Goal: Transaction & Acquisition: Purchase product/service

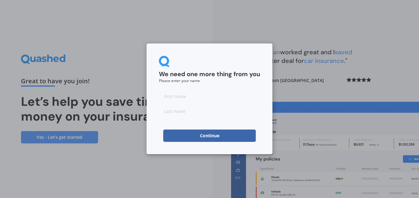
click at [180, 100] on input at bounding box center [209, 96] width 101 height 12
type input "[PERSON_NAME]"
type input "Long"
click at [216, 132] on button "Continue" at bounding box center [209, 135] width 92 height 12
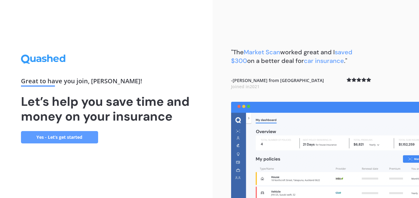
click at [80, 140] on link "Yes - Let’s get started" at bounding box center [59, 137] width 77 height 12
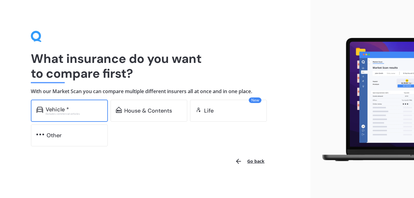
click at [76, 111] on div "Vehicle *" at bounding box center [74, 109] width 57 height 6
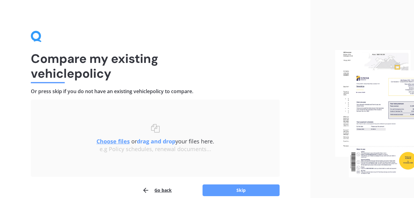
scroll to position [29, 0]
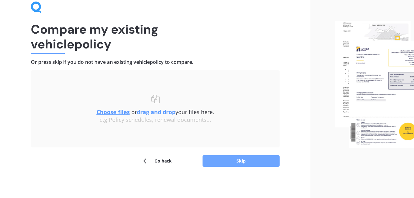
click at [228, 159] on button "Skip" at bounding box center [241, 161] width 77 height 12
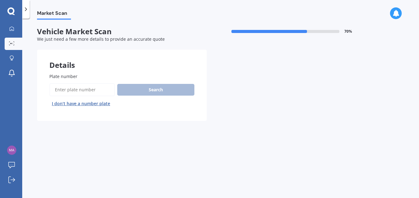
click at [99, 105] on button "I don’t have a number plate" at bounding box center [80, 104] width 63 height 10
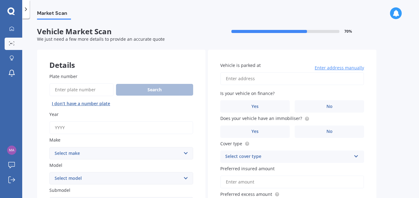
click at [82, 125] on input "Year" at bounding box center [121, 127] width 144 height 13
type input "2025"
click at [100, 150] on select "Select make AC ALFA ROMEO ASTON MARTIN AUDI AUSTIN BEDFORD Bentley BMW BYD CADI…" at bounding box center [121, 153] width 144 height 12
select select "TOYOTA"
click at [49, 147] on select "Select make AC ALFA ROMEO ASTON MARTIN AUDI AUSTIN BEDFORD Bentley BMW BYD CADI…" at bounding box center [121, 153] width 144 height 12
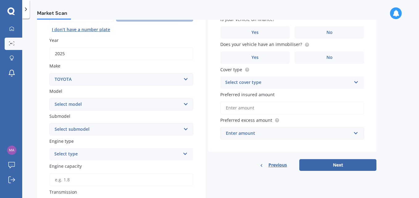
scroll to position [76, 0]
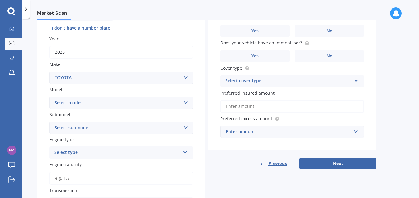
click at [93, 104] on select "Select model 4 Runner 86 [PERSON_NAME] Alphard Altezza Aqua Aristo Aurion Auris…" at bounding box center [121, 102] width 144 height 12
select select "RAV-4"
click at [49, 96] on select "Select model 4 Runner 86 [PERSON_NAME] Alphard Altezza Aqua Aristo Aurion Auris…" at bounding box center [121, 102] width 144 height 12
click at [97, 130] on select "Select submodel Diesel EV GX SUV 2.2/4WD/6AT Hybrid Hybrid 2WD Petrol" at bounding box center [121, 127] width 144 height 12
select select "HYBRID"
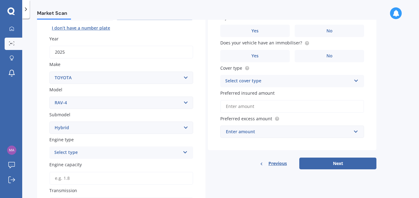
click at [49, 121] on select "Select submodel Diesel EV GX SUV 2.2/4WD/6AT Hybrid Hybrid 2WD Petrol" at bounding box center [121, 127] width 144 height 12
click at [90, 157] on div "Select type Petrol Diesel EV Hybrid" at bounding box center [121, 152] width 144 height 12
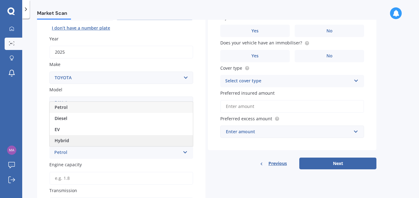
click at [88, 139] on div "Hybrid" at bounding box center [121, 140] width 143 height 11
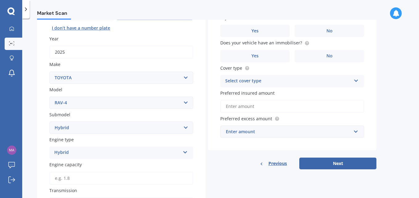
click at [99, 128] on select "Select submodel Diesel EV GX SUV 2.2/4WD/6AT Hybrid Hybrid 2WD Petrol" at bounding box center [121, 127] width 144 height 12
click at [98, 129] on select "Select submodel Diesel EV GX SUV 2.2/4WD/6AT Hybrid Hybrid 2WD Petrol" at bounding box center [121, 127] width 144 height 12
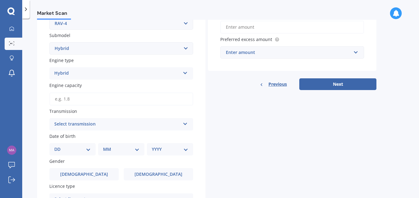
scroll to position [156, 0]
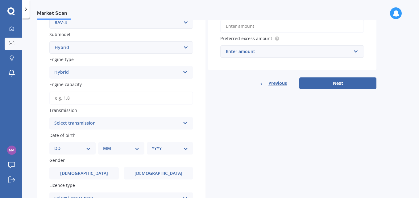
click at [82, 100] on input "Engine capacity" at bounding box center [121, 98] width 144 height 13
type input "2.5"
click at [112, 125] on div "Select transmission" at bounding box center [117, 123] width 126 height 7
click at [96, 138] on div "Auto" at bounding box center [121, 135] width 143 height 11
click at [82, 147] on select "DD 01 02 03 04 05 06 07 08 09 10 11 12 13 14 15 16 17 18 19 20 21 22 23 24 25 2…" at bounding box center [72, 148] width 36 height 7
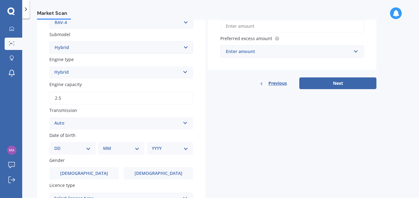
select select "02"
click at [59, 145] on select "DD 01 02 03 04 05 06 07 08 09 10 11 12 13 14 15 16 17 18 19 20 21 22 23 24 25 2…" at bounding box center [72, 148] width 36 height 7
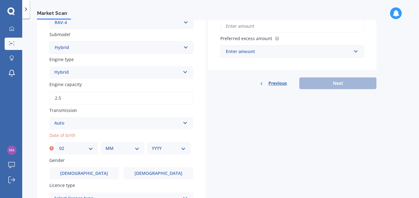
click at [112, 147] on select "MM 01 02 03 04 05 06 07 08 09 10 11 12" at bounding box center [122, 148] width 34 height 7
select select "09"
click at [105, 145] on select "MM 01 02 03 04 05 06 07 08 09 10 11 12" at bounding box center [122, 148] width 34 height 7
click at [167, 146] on select "YYYY 2025 2024 2023 2022 2021 2020 2019 2018 2017 2016 2015 2014 2013 2012 2011…" at bounding box center [169, 148] width 34 height 7
select select "1985"
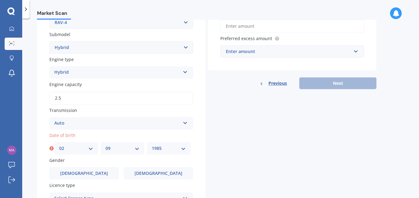
click at [152, 145] on select "YYYY 2025 2024 2023 2022 2021 2020 2019 2018 2017 2016 2015 2014 2013 2012 2011…" at bounding box center [169, 148] width 34 height 7
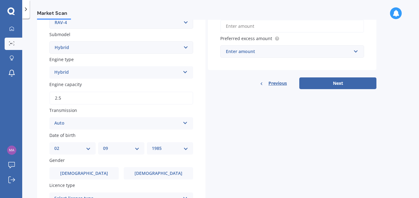
click at [84, 149] on select "DD 01 02 03 04 05 06 07 08 09 10 11 12 13 14 15 16 17 18 19 20 21 22 23 24 25 2…" at bounding box center [72, 148] width 36 height 7
select select "03"
click at [54, 145] on select "DD 01 02 03 04 05 06 07 08 09 10 11 12 13 14 15 16 17 18 19 20 21 22 23 24 25 2…" at bounding box center [72, 148] width 36 height 7
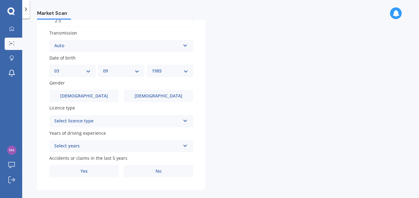
scroll to position [241, 0]
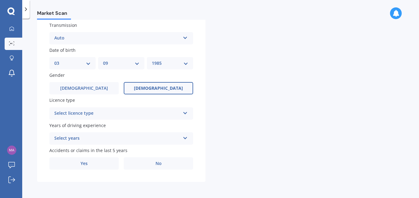
click at [160, 83] on label "[DEMOGRAPHIC_DATA]" at bounding box center [158, 88] width 69 height 12
click at [0, 0] on input "[DEMOGRAPHIC_DATA]" at bounding box center [0, 0] width 0 height 0
click at [136, 113] on div "Select licence type" at bounding box center [117, 113] width 126 height 7
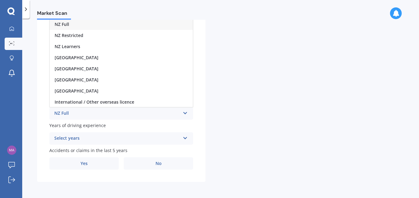
click at [110, 23] on div "NZ Full" at bounding box center [121, 24] width 143 height 11
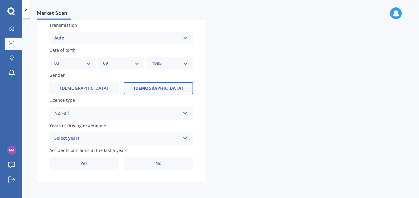
click at [95, 137] on div "Select years" at bounding box center [117, 138] width 126 height 7
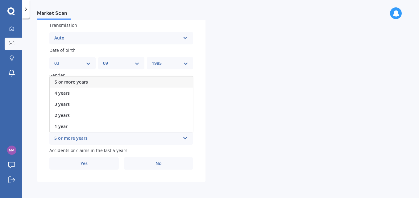
click at [95, 80] on div "5 or more years" at bounding box center [121, 81] width 143 height 11
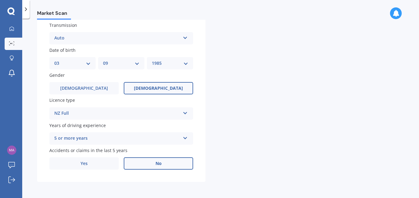
click at [156, 164] on span "No" at bounding box center [158, 163] width 6 height 5
click at [0, 0] on input "No" at bounding box center [0, 0] width 0 height 0
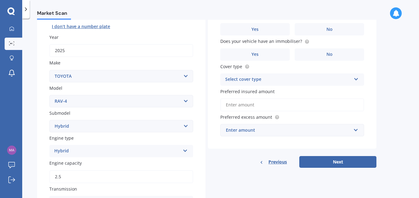
scroll to position [0, 0]
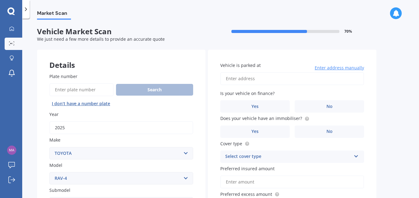
click at [248, 78] on input "Vehicle is parked at" at bounding box center [292, 78] width 144 height 13
type input "[STREET_ADDRESS]"
click at [309, 104] on label "No" at bounding box center [328, 106] width 69 height 12
click at [0, 0] on input "No" at bounding box center [0, 0] width 0 height 0
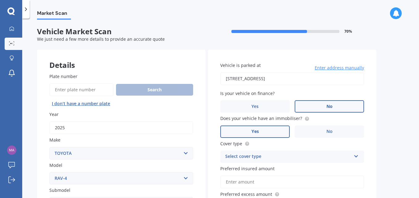
click at [261, 136] on label "Yes" at bounding box center [254, 131] width 69 height 12
click at [0, 0] on input "Yes" at bounding box center [0, 0] width 0 height 0
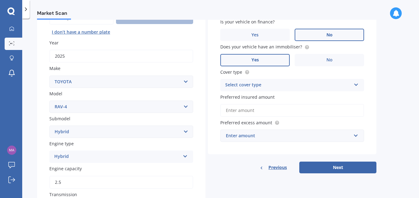
click at [290, 87] on div "Select cover type" at bounding box center [288, 84] width 126 height 7
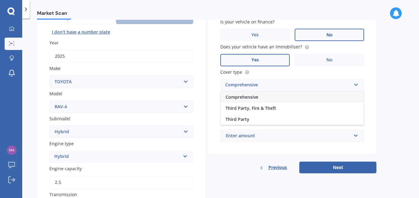
click at [285, 98] on div "Comprehensive" at bounding box center [291, 97] width 143 height 11
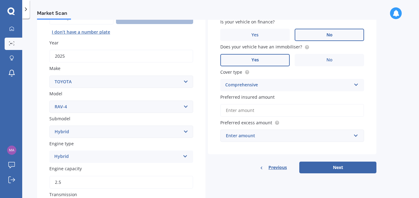
click at [284, 108] on input "Preferred insured amount" at bounding box center [292, 110] width 144 height 13
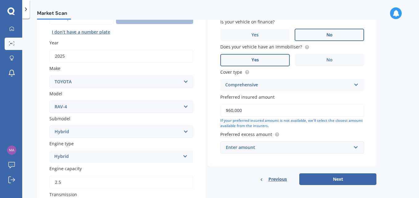
type input "$60,000"
click at [294, 153] on input "text" at bounding box center [290, 148] width 138 height 12
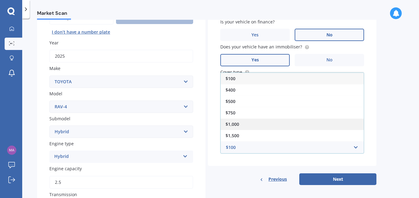
click at [286, 127] on div "$1,000" at bounding box center [291, 123] width 143 height 11
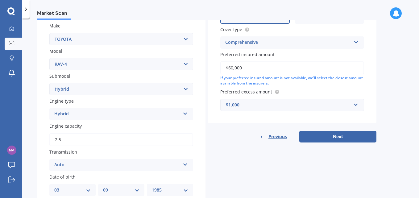
scroll to position [108, 0]
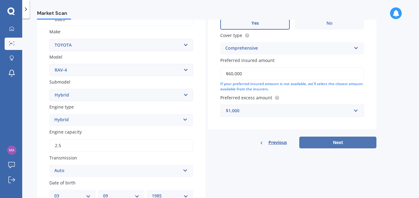
click at [325, 144] on button "Next" at bounding box center [337, 143] width 77 height 12
select select "03"
select select "09"
select select "1985"
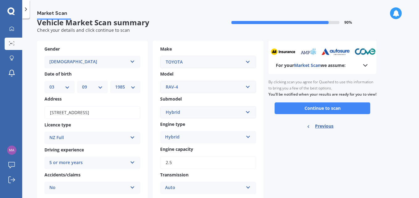
scroll to position [0, 0]
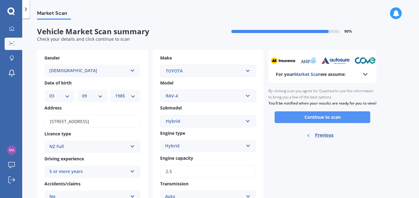
click at [310, 123] on button "Continue to scan" at bounding box center [322, 117] width 96 height 12
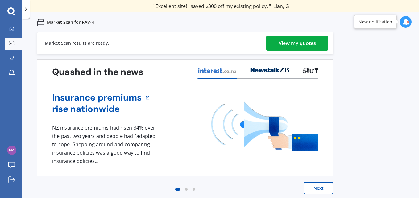
click at [297, 44] on div "View my quotes" at bounding box center [296, 43] width 37 height 15
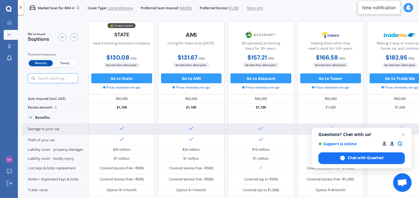
click at [403, 132] on span "Close chat" at bounding box center [402, 134] width 7 height 7
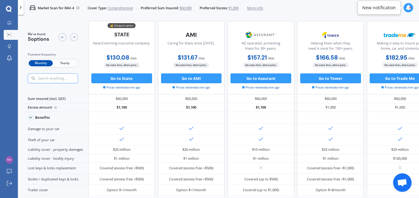
click at [69, 64] on span "Yearly" at bounding box center [65, 63] width 24 height 6
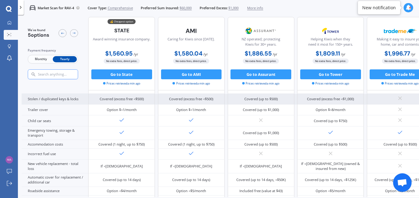
scroll to position [101, 0]
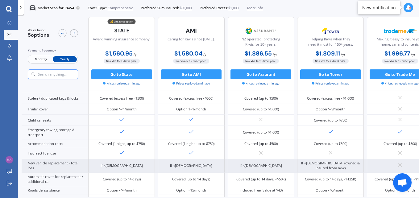
drag, startPoint x: 304, startPoint y: 169, endPoint x: 316, endPoint y: 170, distance: 12.3
click at [316, 170] on div "If <[DEMOGRAPHIC_DATA] (owned & insured from new)" at bounding box center [330, 166] width 59 height 10
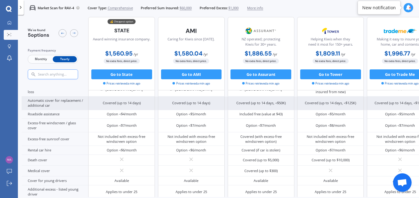
scroll to position [196, 0]
